Goal: Check status: Check status

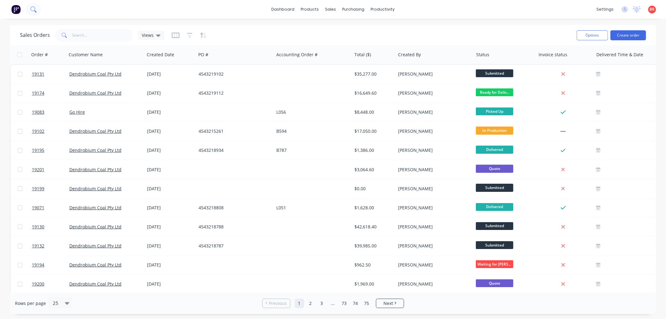
click at [35, 11] on icon at bounding box center [35, 11] width 2 height 2
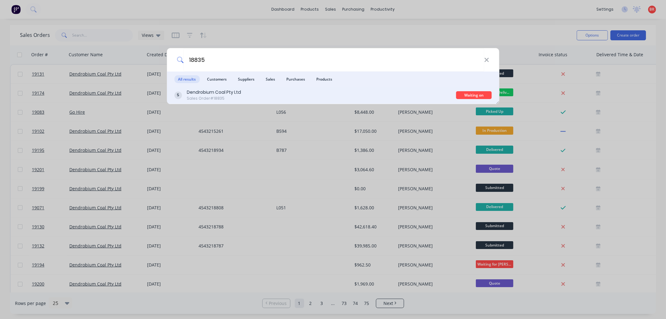
type input "18835"
click at [257, 96] on div "Dendrobium Coal Pty Ltd Sales Order #18835" at bounding box center [315, 95] width 282 height 12
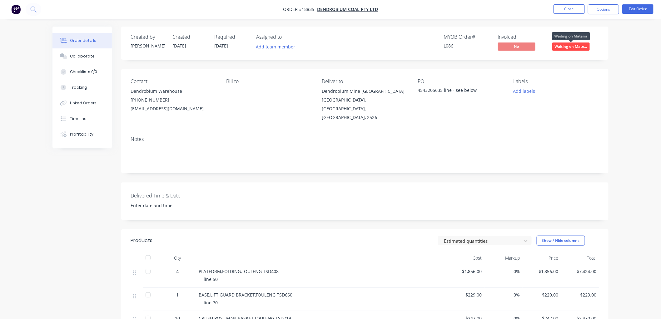
click at [562, 46] on span "Waiting on Mate..." at bounding box center [570, 46] width 37 height 8
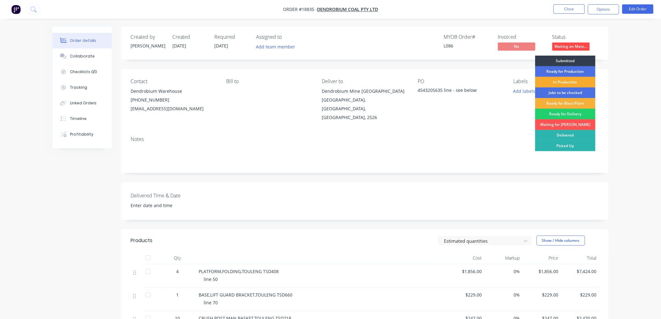
click at [553, 80] on div "In Production" at bounding box center [565, 82] width 60 height 11
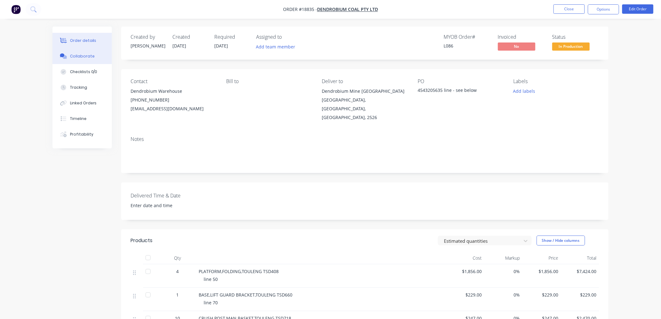
click at [86, 55] on div "Collaborate" at bounding box center [82, 56] width 25 height 6
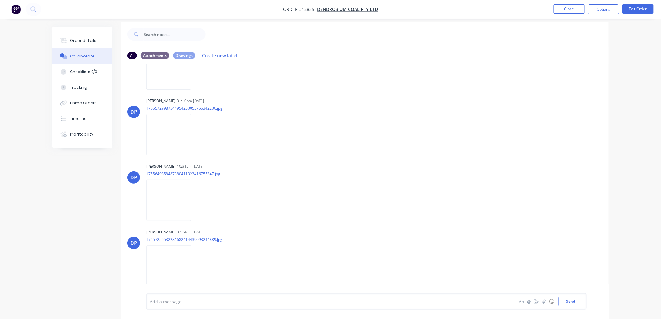
scroll to position [10, 0]
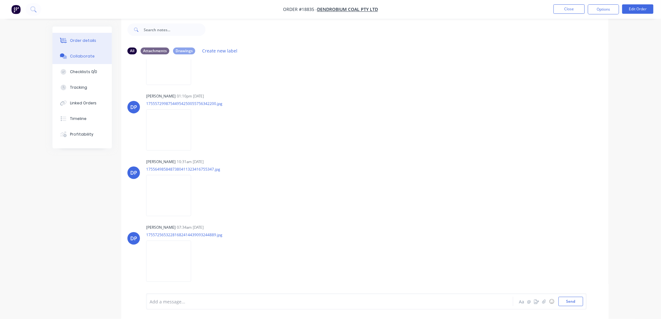
click at [82, 45] on button "Order details" at bounding box center [81, 41] width 59 height 16
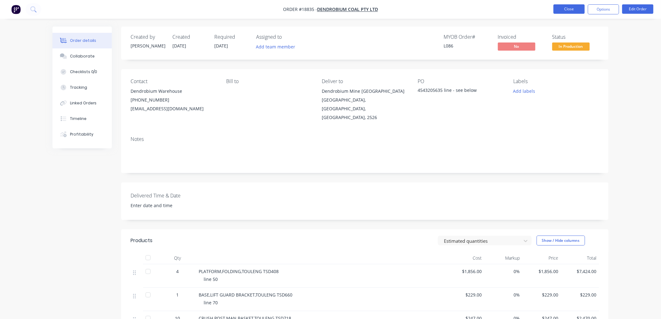
click at [559, 11] on button "Close" at bounding box center [569, 8] width 31 height 9
